Goal: Check status: Check status

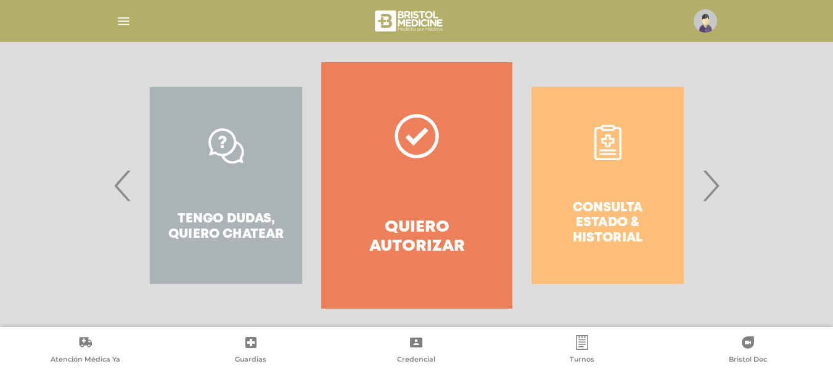
scroll to position [250, 0]
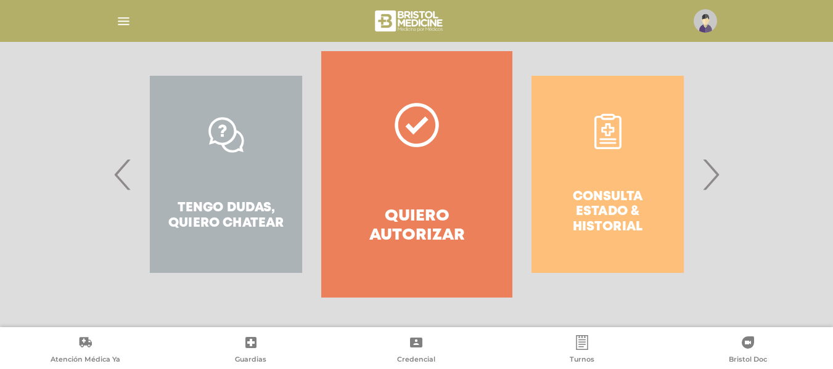
click at [685, 194] on div "Consulta estado & historial" at bounding box center [608, 174] width 191 height 247
click at [659, 189] on div "Consulta estado & historial" at bounding box center [608, 174] width 191 height 247
click at [649, 180] on div "Consulta estado & historial" at bounding box center [608, 174] width 191 height 247
click at [611, 134] on div "Consulta estado & historial" at bounding box center [608, 174] width 191 height 247
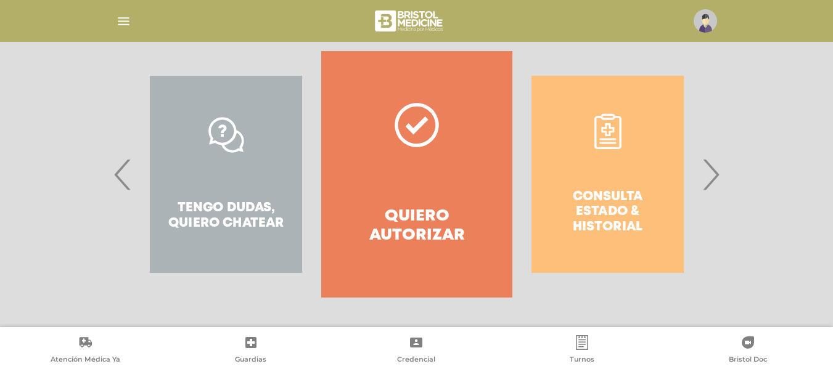
click at [611, 134] on div "Consulta estado & historial" at bounding box center [608, 174] width 191 height 247
click at [596, 225] on div "Consulta estado & historial" at bounding box center [608, 174] width 191 height 247
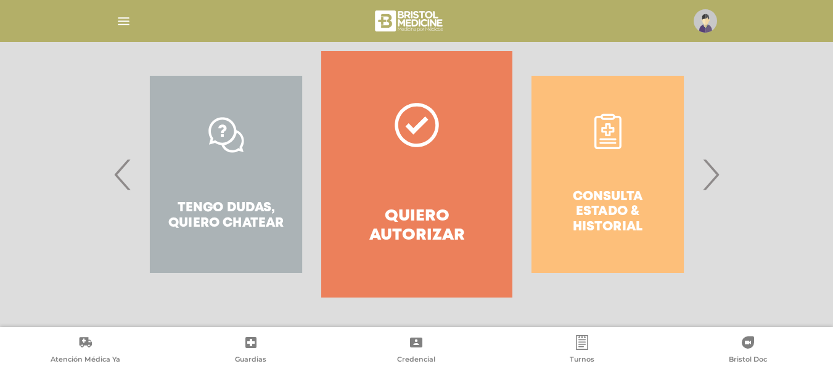
click at [596, 225] on div "Consulta estado & historial" at bounding box center [608, 174] width 191 height 247
click at [743, 286] on div "Consulta estado & historial Prácticas de autorización automática Tengo dudas, q…" at bounding box center [416, 189] width 833 height 276
click at [672, 204] on div "Consulta estado & historial" at bounding box center [608, 174] width 191 height 247
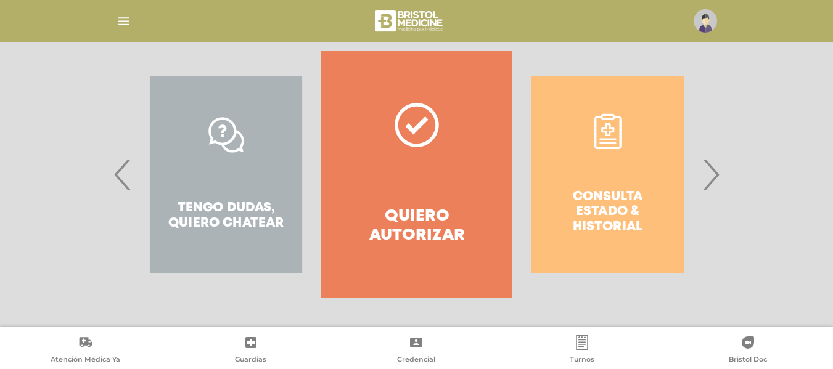
click at [643, 200] on div "Consulta estado & historial" at bounding box center [608, 174] width 191 height 247
click at [616, 139] on div "Consulta estado & historial" at bounding box center [608, 174] width 191 height 247
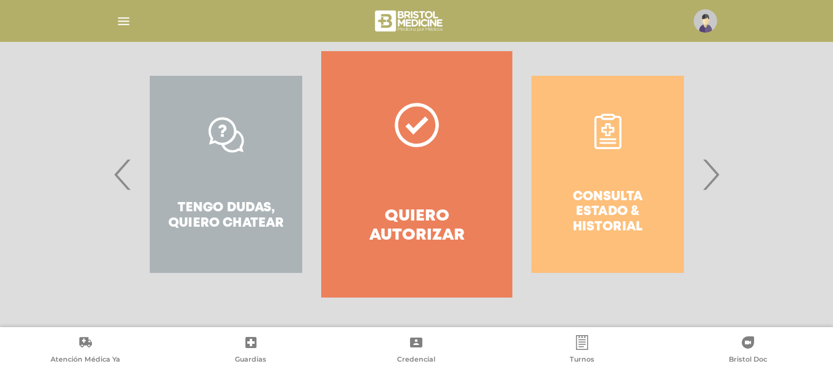
click at [616, 139] on div "Consulta estado & historial" at bounding box center [608, 174] width 191 height 247
click at [606, 128] on div "Consulta estado & historial" at bounding box center [608, 174] width 191 height 247
click at [641, 295] on div "Consulta estado & historial" at bounding box center [608, 174] width 191 height 247
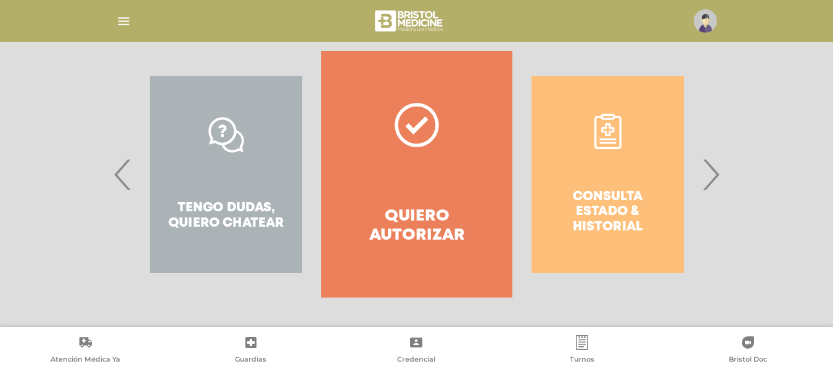
click at [629, 249] on div "Consulta estado & historial" at bounding box center [608, 174] width 191 height 247
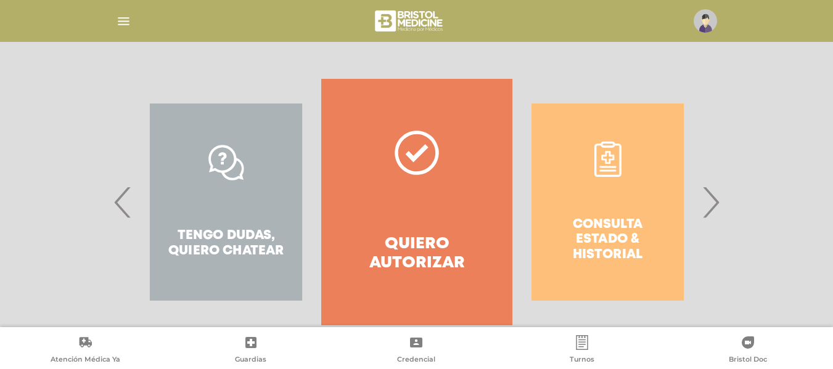
scroll to position [250, 0]
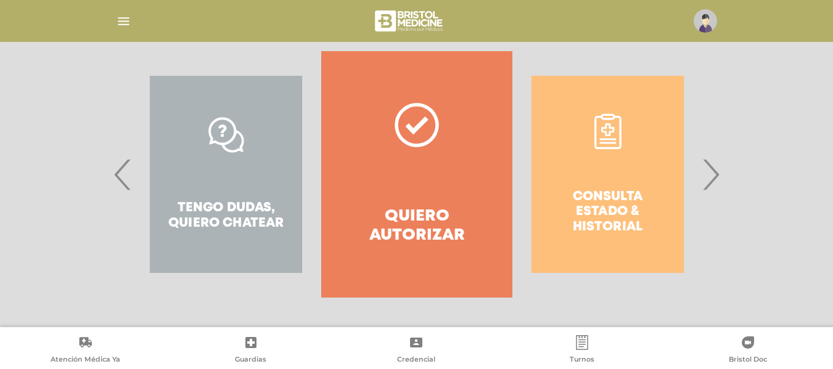
click at [623, 125] on div "Consulta estado & historial" at bounding box center [608, 174] width 191 height 247
click at [612, 127] on div "Consulta estado & historial" at bounding box center [608, 174] width 191 height 247
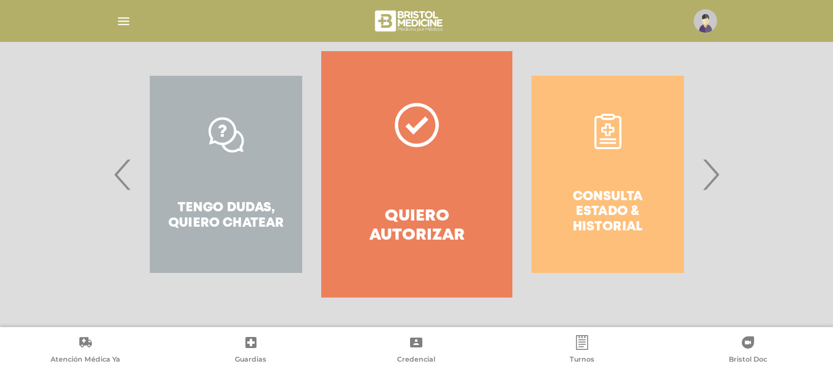
click at [612, 127] on div "Consulta estado & historial" at bounding box center [608, 174] width 191 height 247
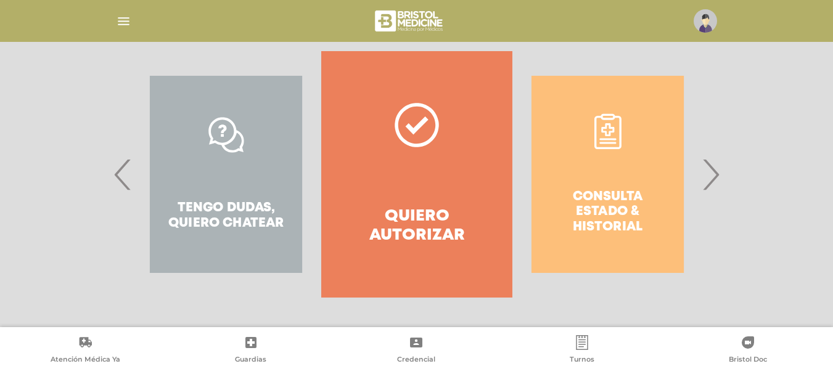
click at [612, 127] on div "Consulta estado & historial" at bounding box center [608, 174] width 191 height 247
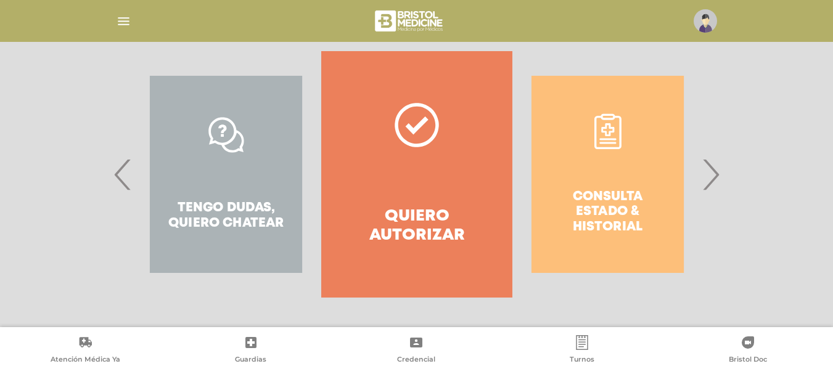
click at [612, 127] on div "Consulta estado & historial" at bounding box center [608, 174] width 191 height 247
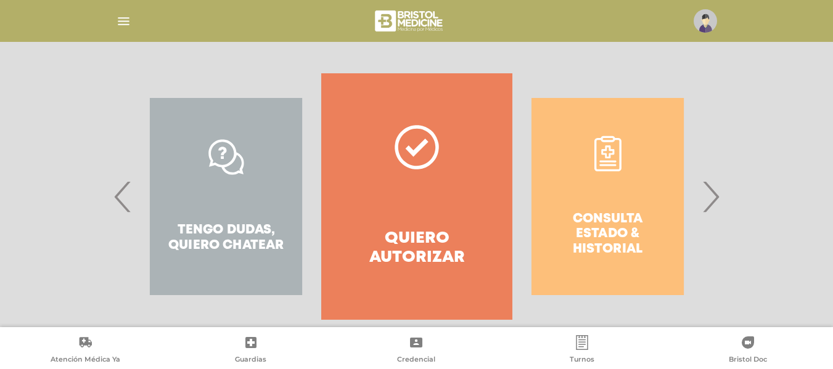
scroll to position [230, 0]
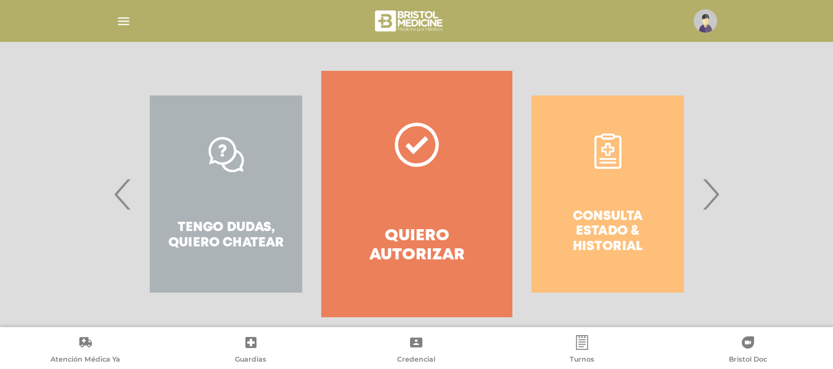
click at [656, 181] on div "Consulta estado & historial" at bounding box center [608, 194] width 191 height 247
click at [606, 183] on div "Consulta estado & historial" at bounding box center [608, 194] width 191 height 247
click at [610, 154] on div "Consulta estado & historial" at bounding box center [608, 194] width 191 height 247
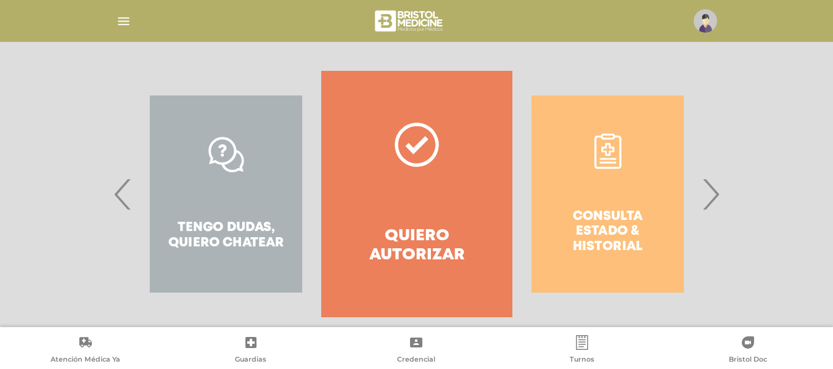
click at [610, 154] on div "Consulta estado & historial" at bounding box center [608, 194] width 191 height 247
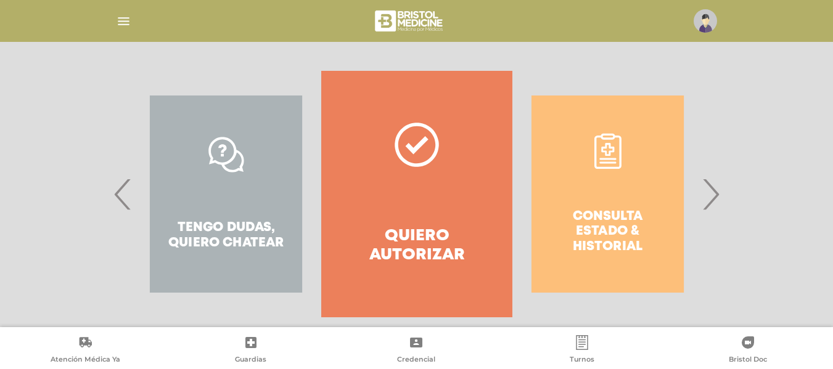
click at [610, 154] on div "Consulta estado & historial" at bounding box center [608, 194] width 191 height 247
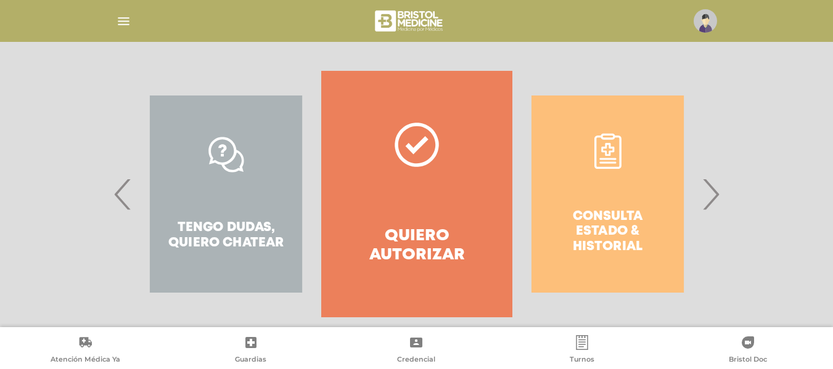
click at [610, 154] on div "Consulta estado & historial" at bounding box center [608, 194] width 191 height 247
click at [592, 120] on div "Consulta estado & historial" at bounding box center [608, 194] width 191 height 247
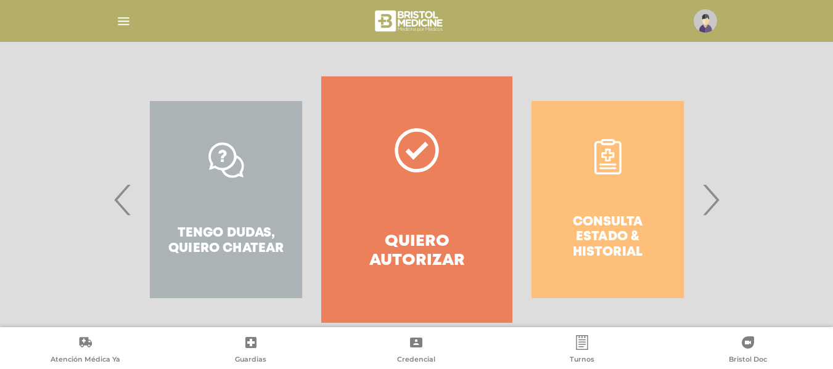
scroll to position [250, 0]
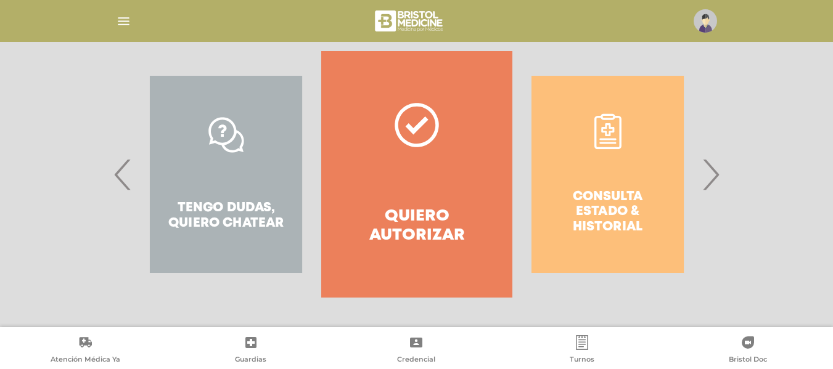
click at [639, 155] on div "Consulta estado & historial" at bounding box center [608, 174] width 191 height 247
click at [606, 130] on div "Consulta estado & historial" at bounding box center [608, 174] width 191 height 247
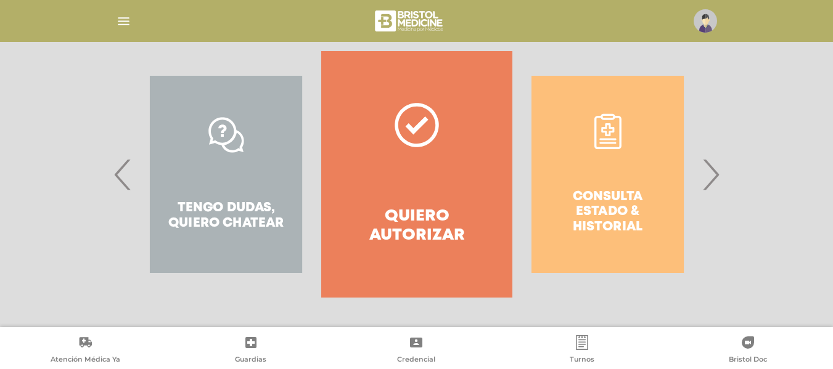
click at [606, 130] on div "Consulta estado & historial" at bounding box center [608, 174] width 191 height 247
click at [605, 130] on div "Consulta estado & historial" at bounding box center [608, 174] width 191 height 247
click at [606, 137] on div "Consulta estado & historial" at bounding box center [608, 174] width 191 height 247
click at [592, 225] on div "Consulta estado & historial" at bounding box center [608, 174] width 191 height 247
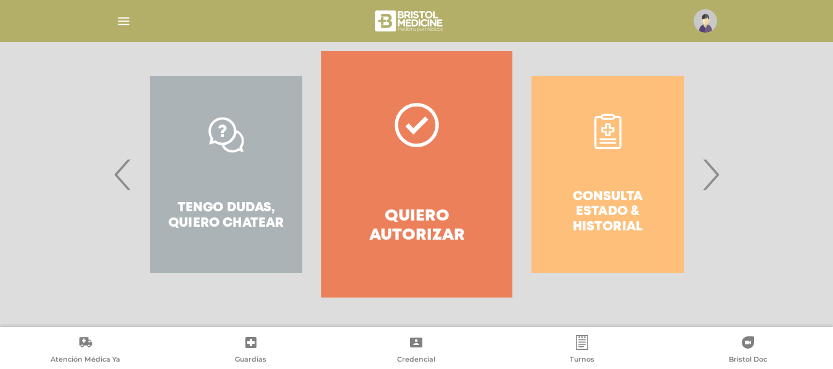
click at [592, 225] on div "Consulta estado & historial" at bounding box center [608, 174] width 191 height 247
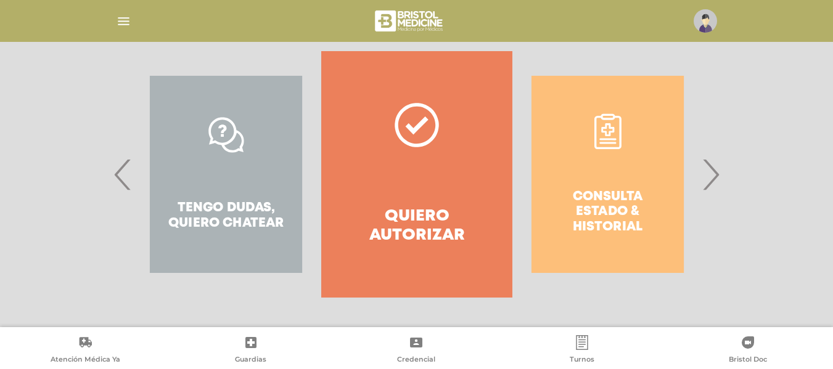
click at [592, 225] on div "Consulta estado & historial" at bounding box center [608, 174] width 191 height 247
click at [616, 215] on div "Consulta estado & historial" at bounding box center [608, 174] width 191 height 247
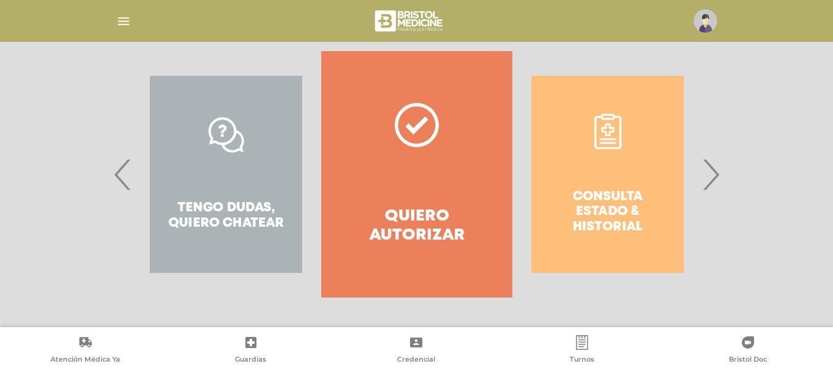
click at [616, 215] on div "Consulta estado & historial" at bounding box center [608, 174] width 191 height 247
drag, startPoint x: 616, startPoint y: 215, endPoint x: 842, endPoint y: 272, distance: 233.4
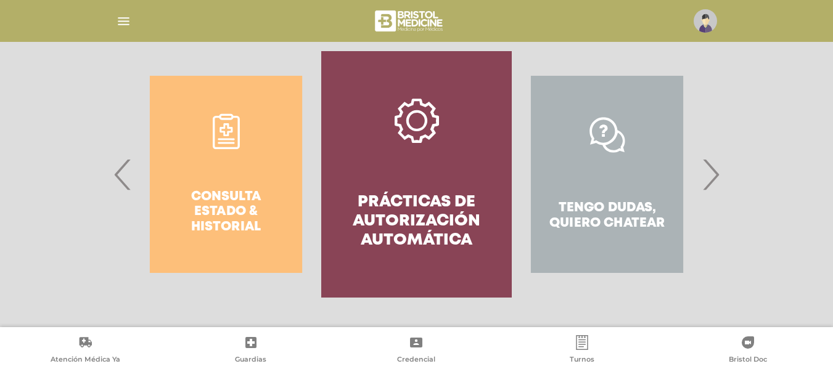
click at [212, 154] on div "Consulta estado & historial" at bounding box center [226, 174] width 191 height 247
click at [226, 126] on div "Consulta estado & historial" at bounding box center [226, 174] width 191 height 247
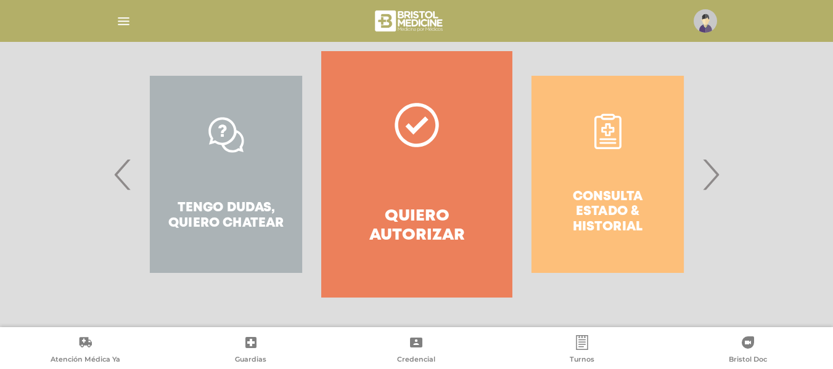
click at [321, 127] on link "Quiero autorizar" at bounding box center [416, 174] width 191 height 247
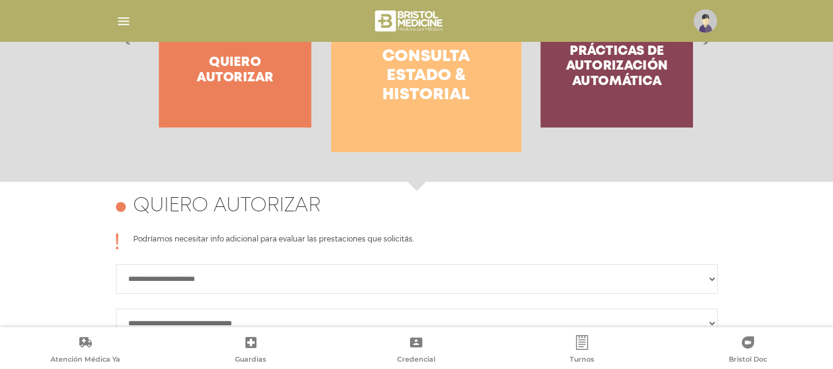
click at [224, 127] on div "Consulta estado & historial Prácticas de autorización automática Tengo dudas, q…" at bounding box center [416, 44] width 833 height 276
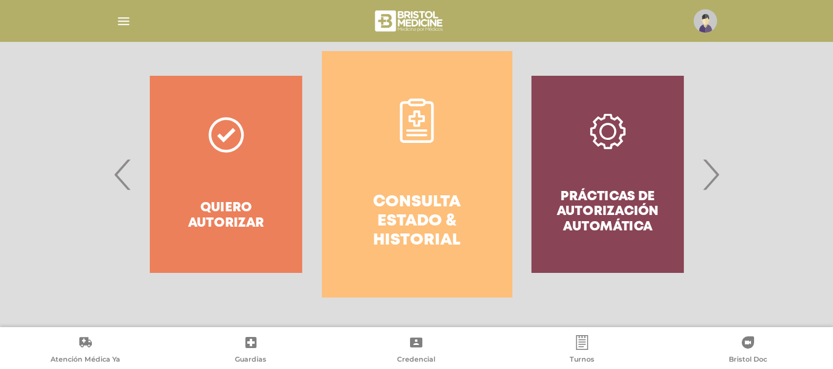
click at [408, 109] on icon at bounding box center [417, 121] width 44 height 44
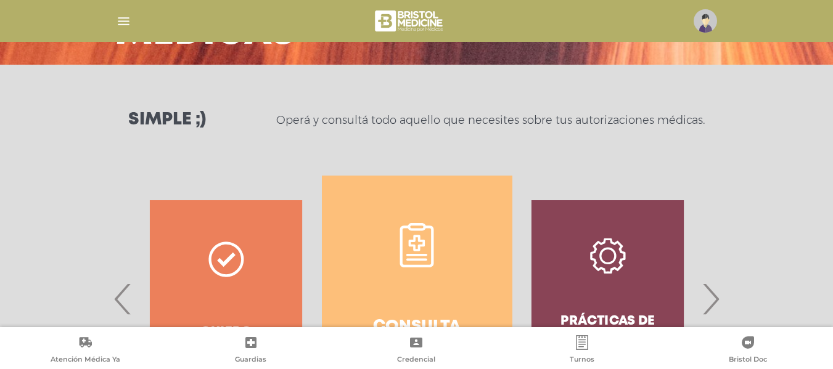
scroll to position [39, 0]
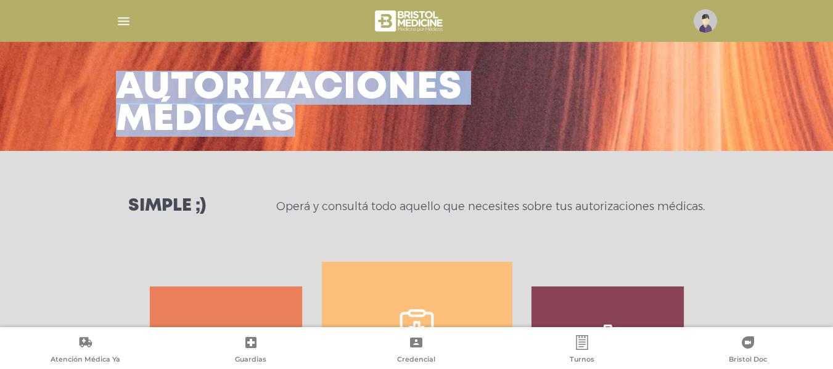
drag, startPoint x: 828, startPoint y: 101, endPoint x: 823, endPoint y: 140, distance: 39.8
click at [823, 142] on div "Autorizaciones médicas" at bounding box center [416, 56] width 833 height 190
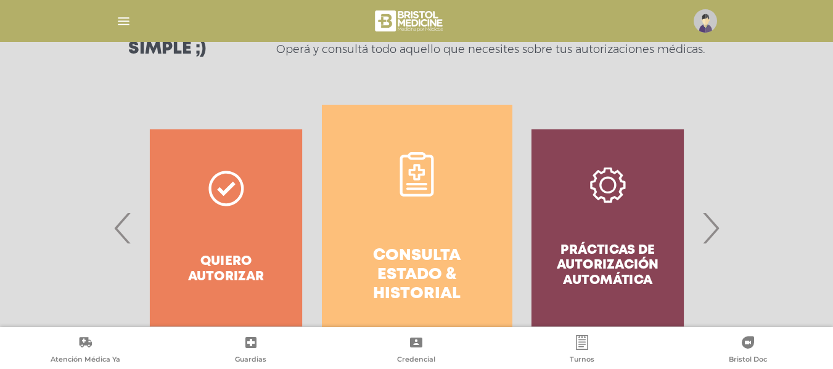
scroll to position [206, 0]
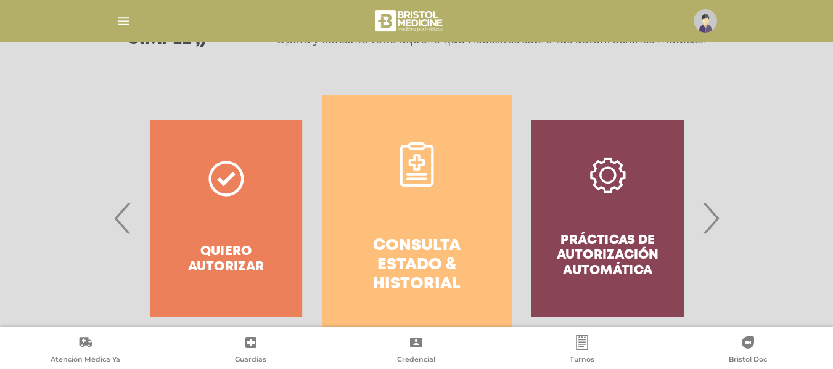
click at [463, 165] on link "Consulta estado & historial" at bounding box center [417, 218] width 191 height 247
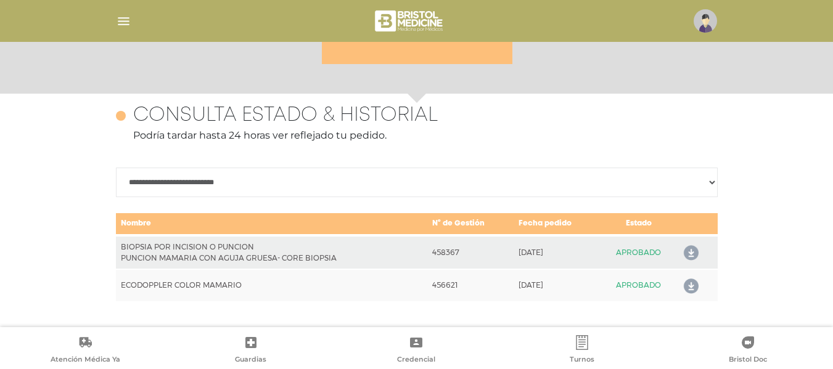
scroll to position [535, 0]
